Goal: Information Seeking & Learning: Learn about a topic

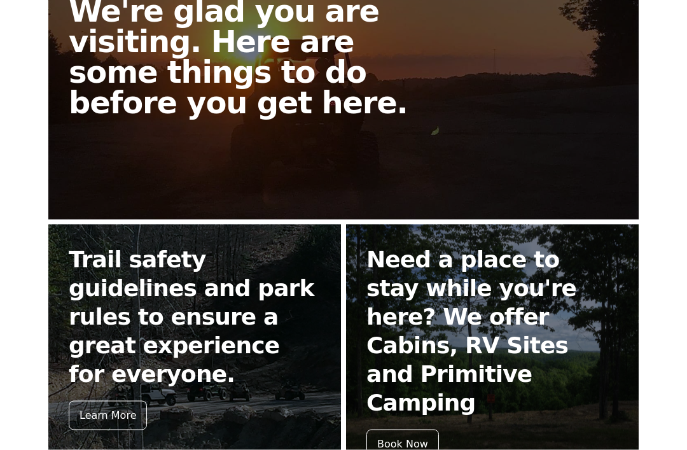
scroll to position [385, 0]
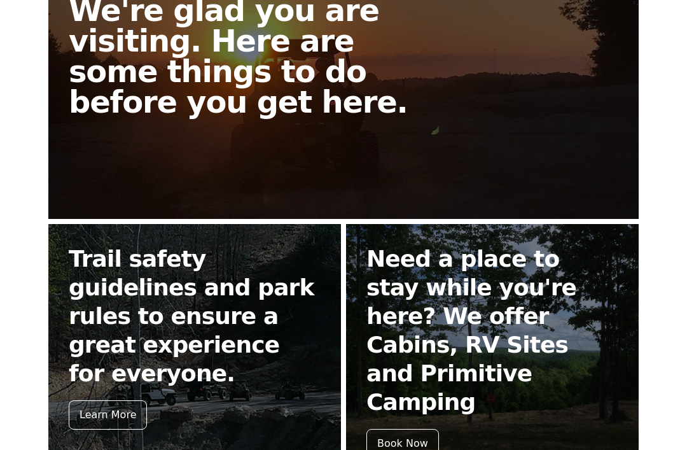
click at [122, 400] on div "Learn More" at bounding box center [108, 414] width 78 height 29
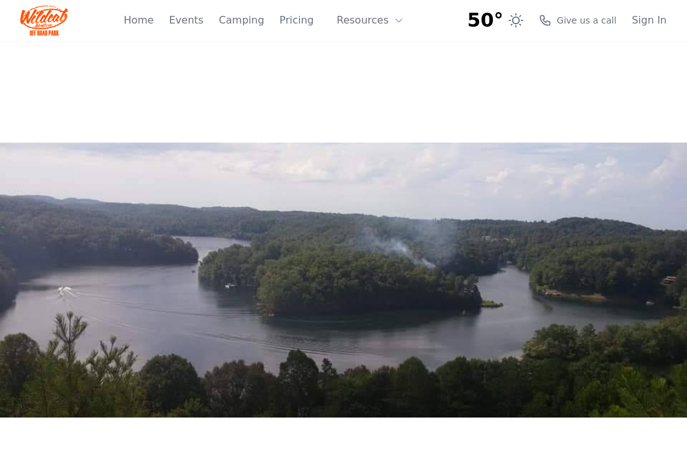
click at [242, 27] on link "Camping" at bounding box center [241, 20] width 45 height 15
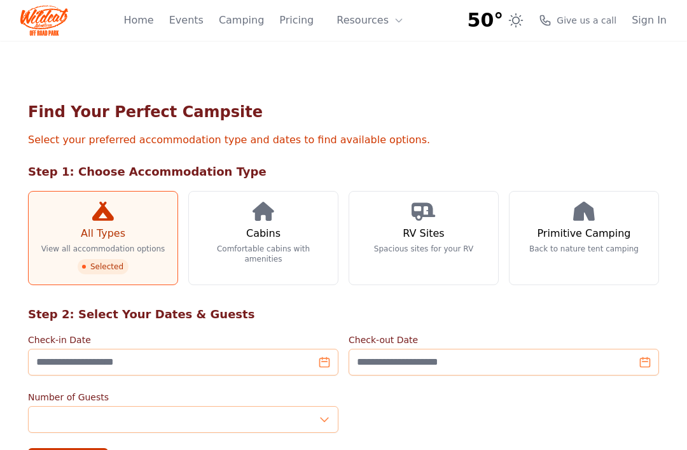
click at [151, 24] on link "Home" at bounding box center [138, 20] width 30 height 15
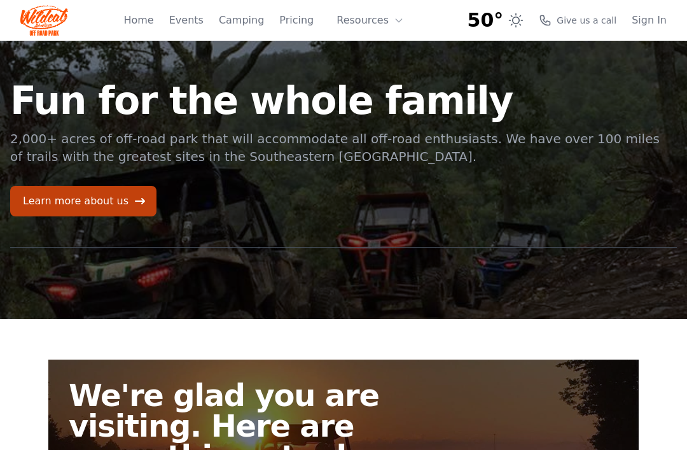
click at [375, 13] on button "Resources" at bounding box center [370, 20] width 83 height 25
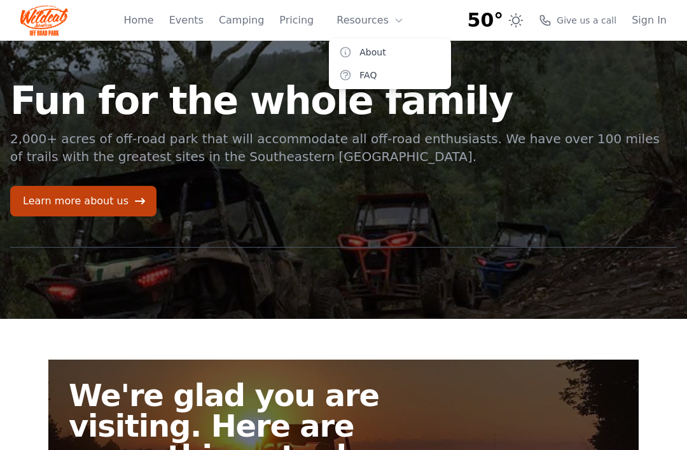
click at [203, 20] on link "Events" at bounding box center [186, 20] width 34 height 15
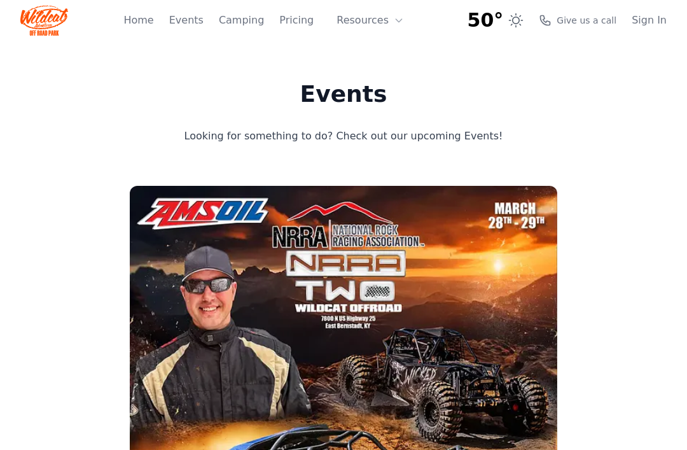
click at [172, 31] on div "Home Events Camping Pricing Resources About FAQ" at bounding box center [267, 20] width 288 height 41
click at [147, 27] on link "Home" at bounding box center [138, 20] width 30 height 15
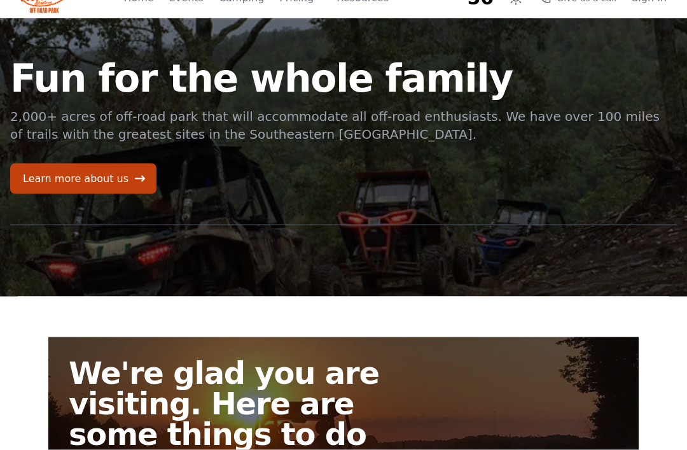
scroll to position [23, 0]
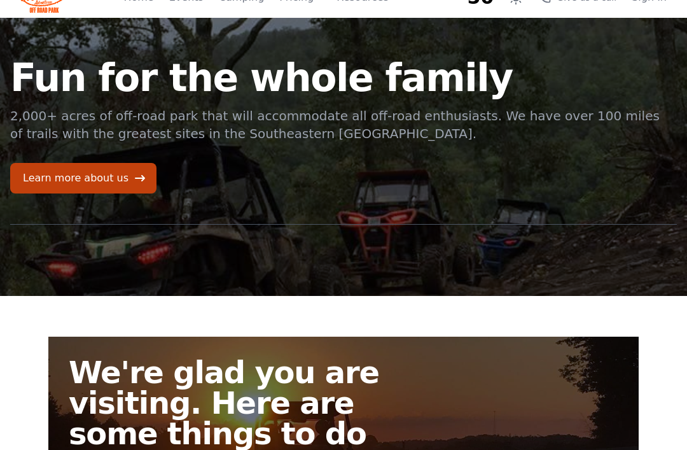
click at [103, 175] on link "Learn more about us" at bounding box center [83, 178] width 146 height 31
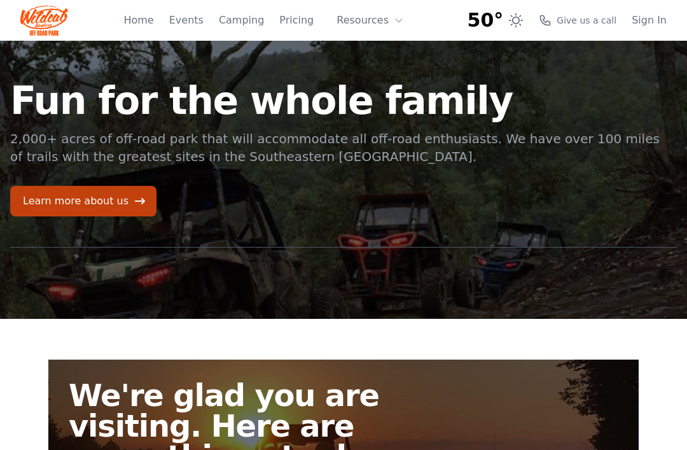
click at [366, 28] on button "Resources" at bounding box center [370, 20] width 83 height 25
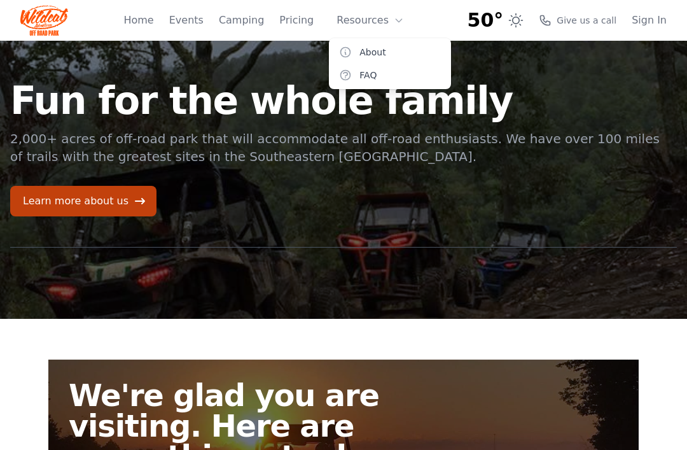
click at [359, 57] on link "About" at bounding box center [390, 52] width 122 height 23
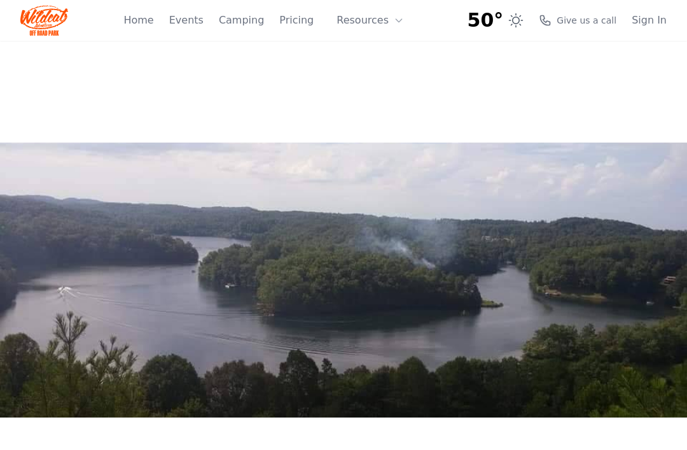
click at [252, 13] on link "Camping" at bounding box center [241, 20] width 45 height 15
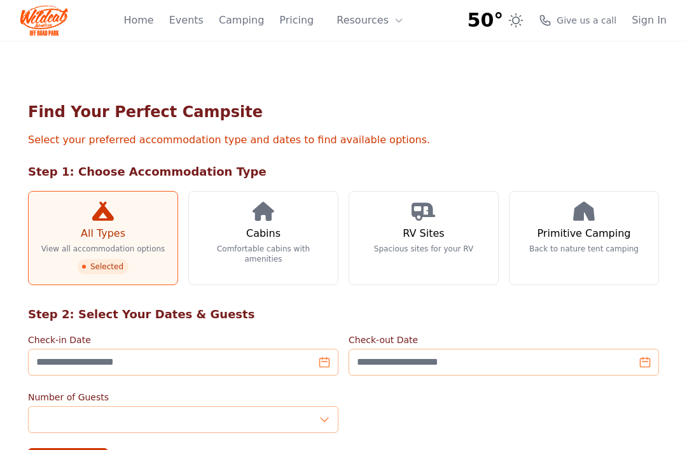
click at [296, 19] on link "Pricing" at bounding box center [296, 20] width 34 height 15
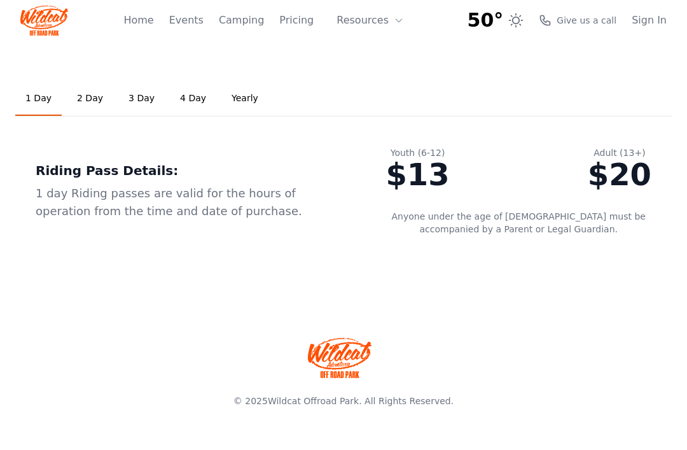
click at [90, 101] on link "2 Day" at bounding box center [90, 98] width 46 height 34
click at [31, 94] on link "1 Day" at bounding box center [38, 98] width 46 height 34
click at [77, 98] on link "2 Day" at bounding box center [90, 98] width 46 height 34
click at [20, 114] on link "1 Day" at bounding box center [38, 98] width 46 height 34
click at [143, 24] on link "Home" at bounding box center [138, 20] width 30 height 15
